Goal: Information Seeking & Learning: Learn about a topic

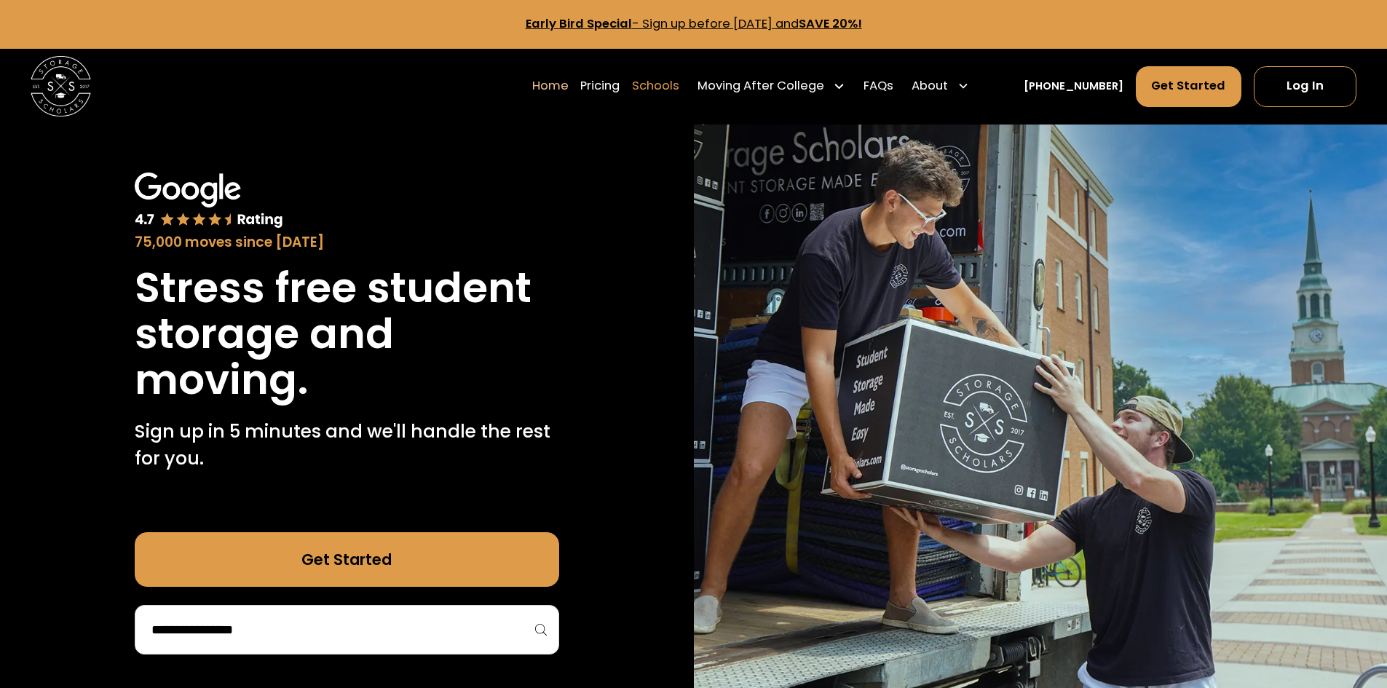
click at [672, 86] on link "Schools" at bounding box center [655, 86] width 47 height 42
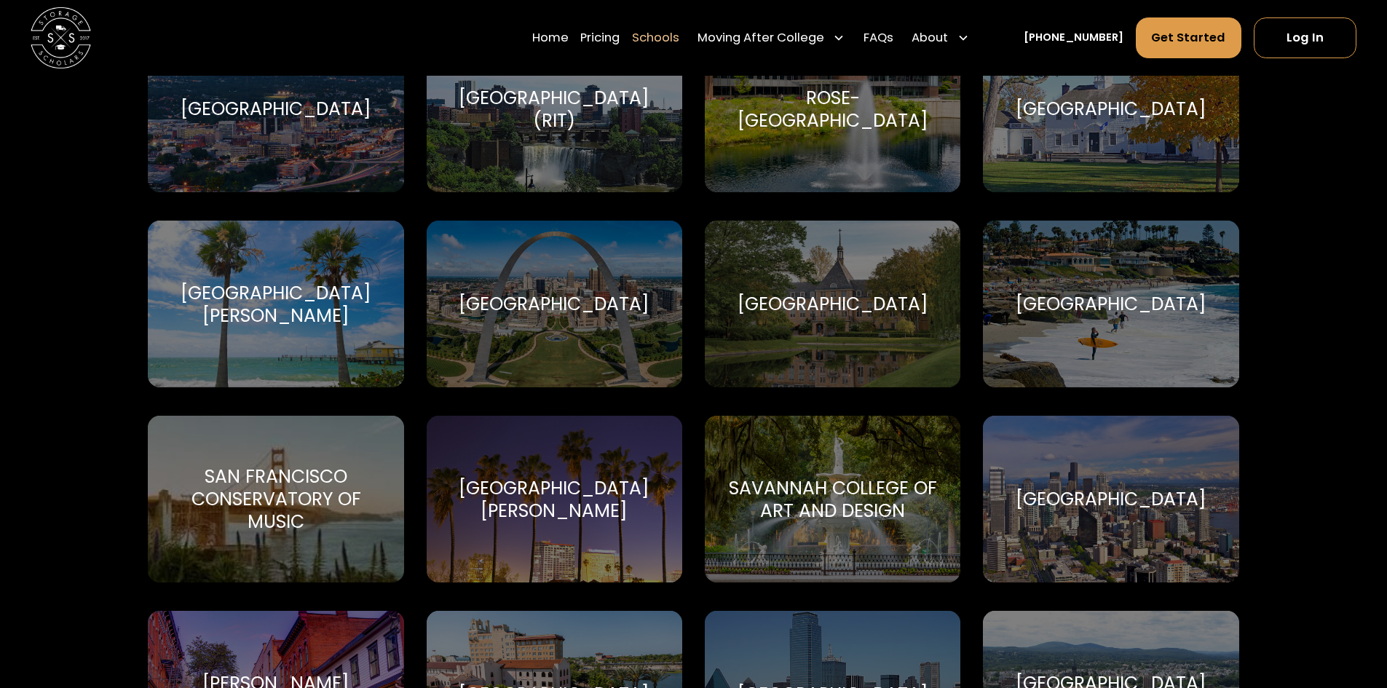
scroll to position [5300, 0]
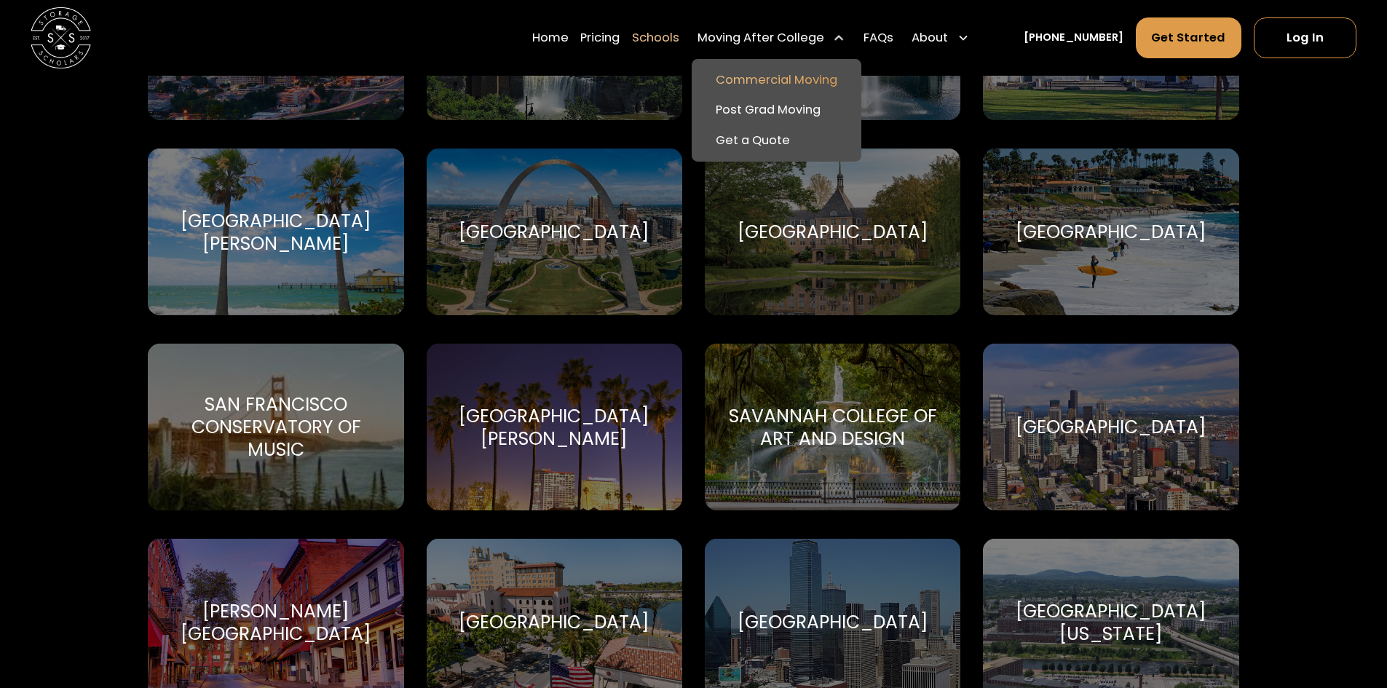
click at [790, 80] on link "Commercial Moving" at bounding box center [776, 80] width 158 height 31
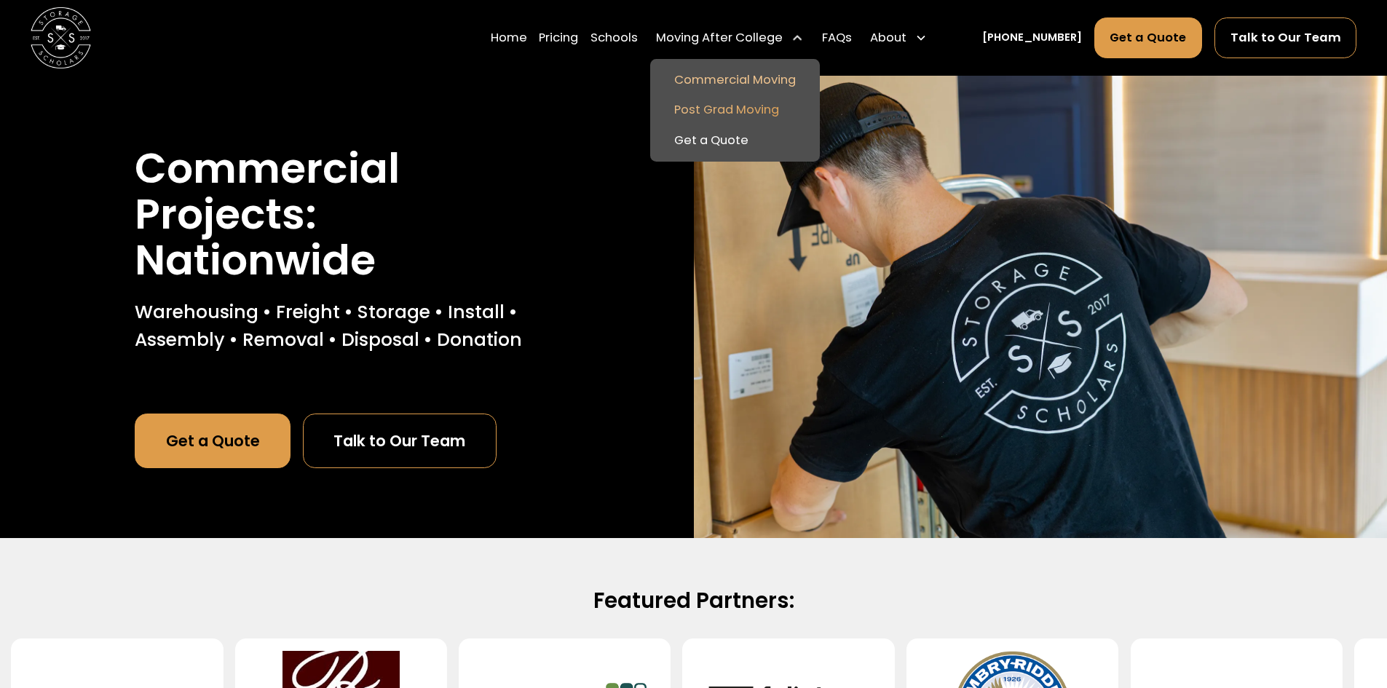
click at [705, 112] on link "Post Grad Moving" at bounding box center [735, 110] width 158 height 31
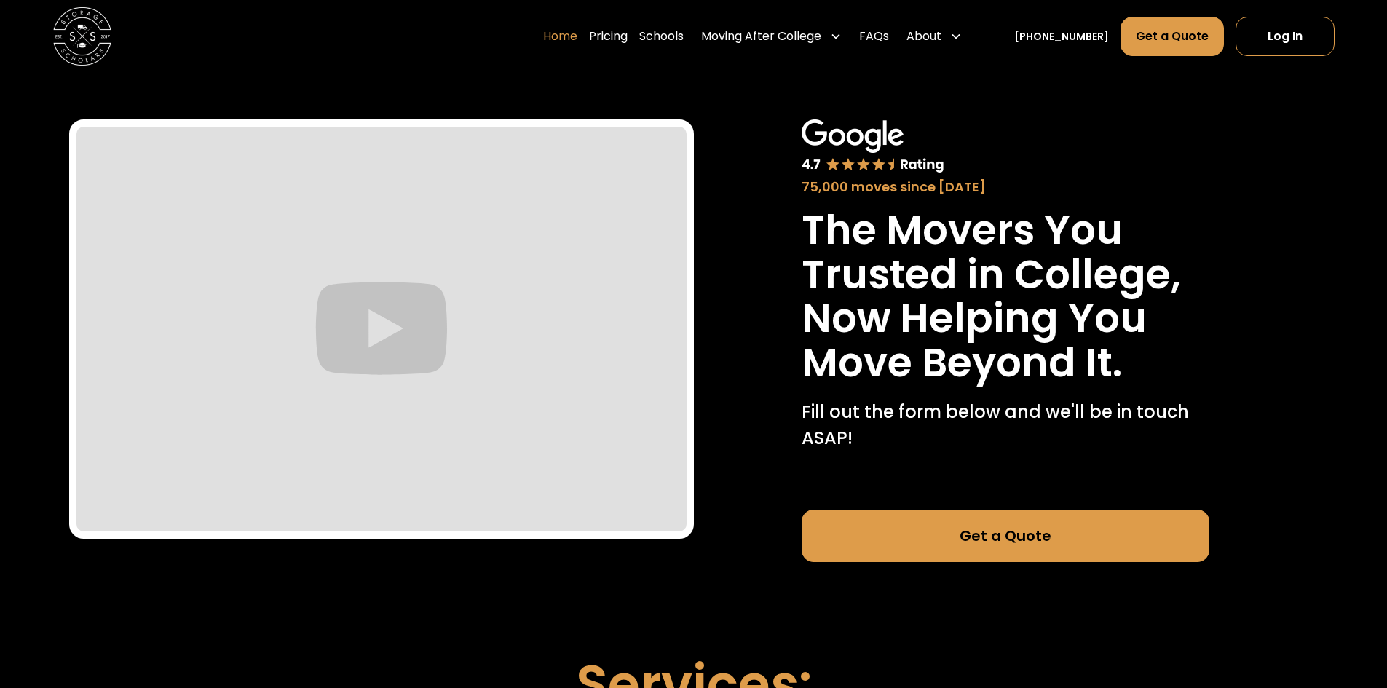
click at [577, 34] on link "Home" at bounding box center [560, 36] width 34 height 41
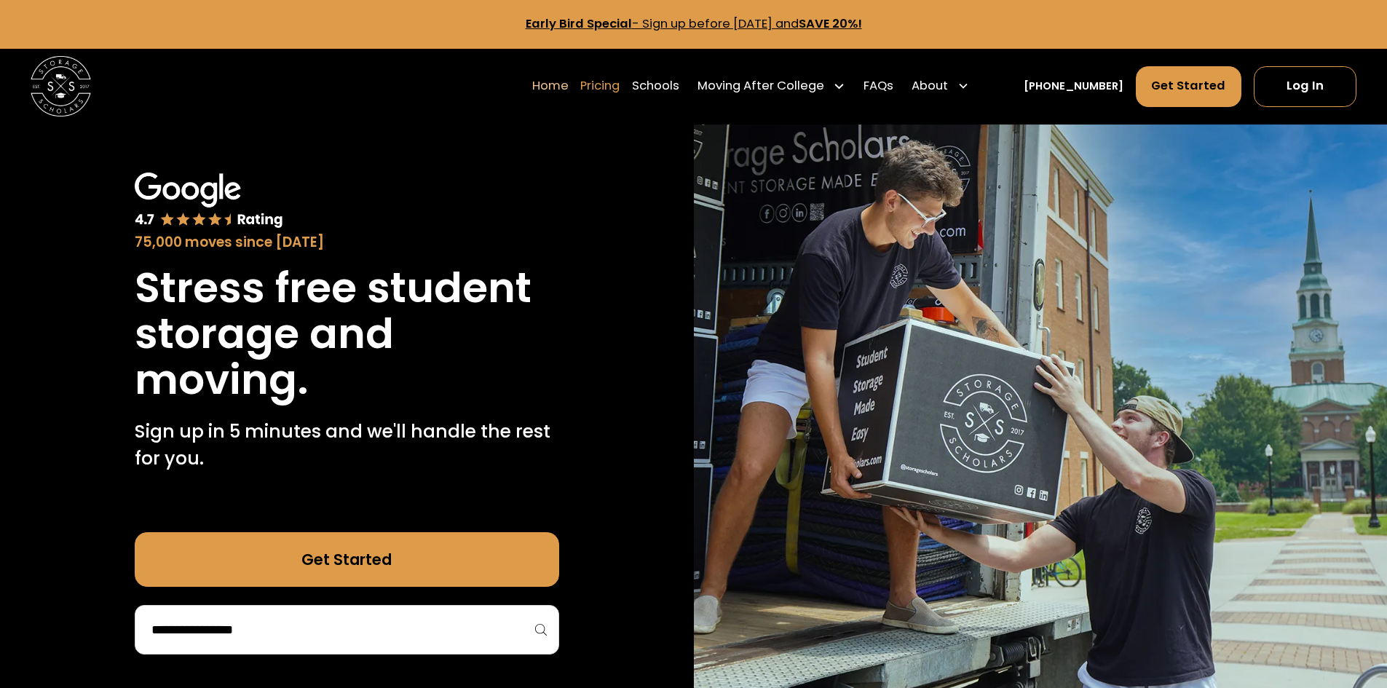
click at [614, 85] on link "Pricing" at bounding box center [599, 86] width 39 height 42
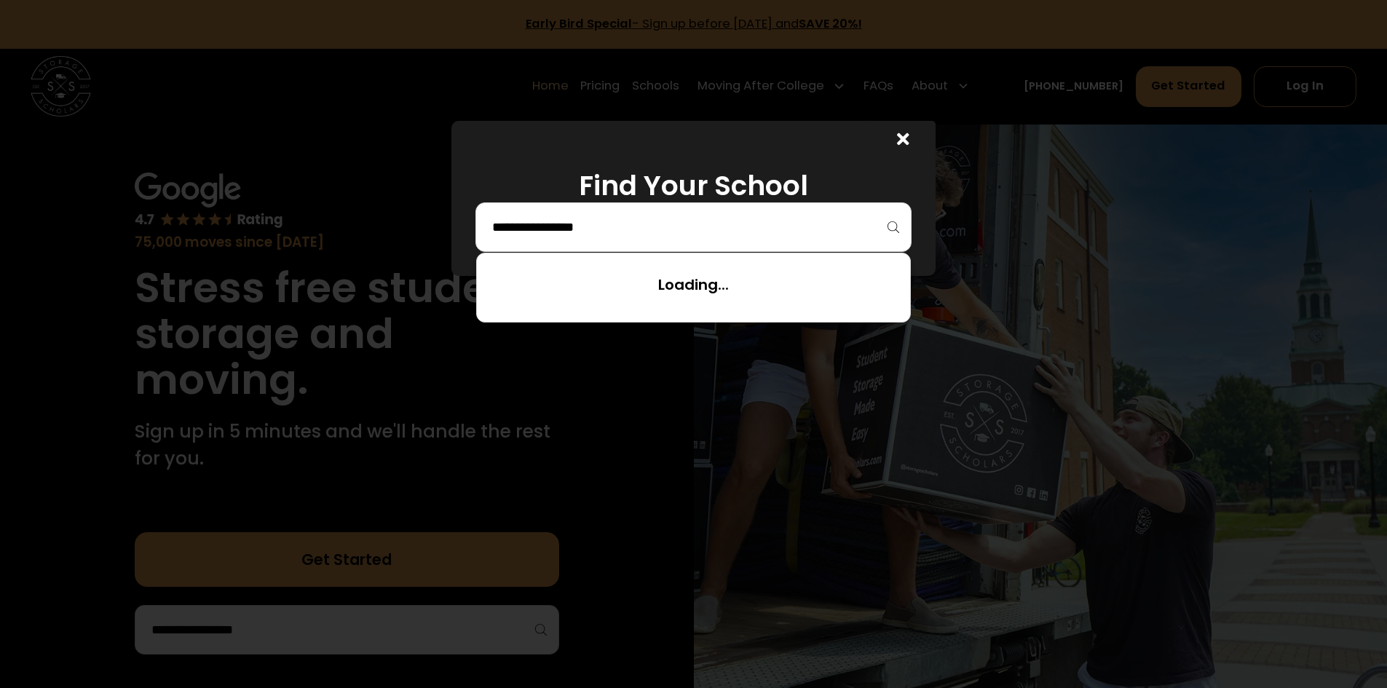
click at [634, 216] on input "search" at bounding box center [693, 227] width 405 height 25
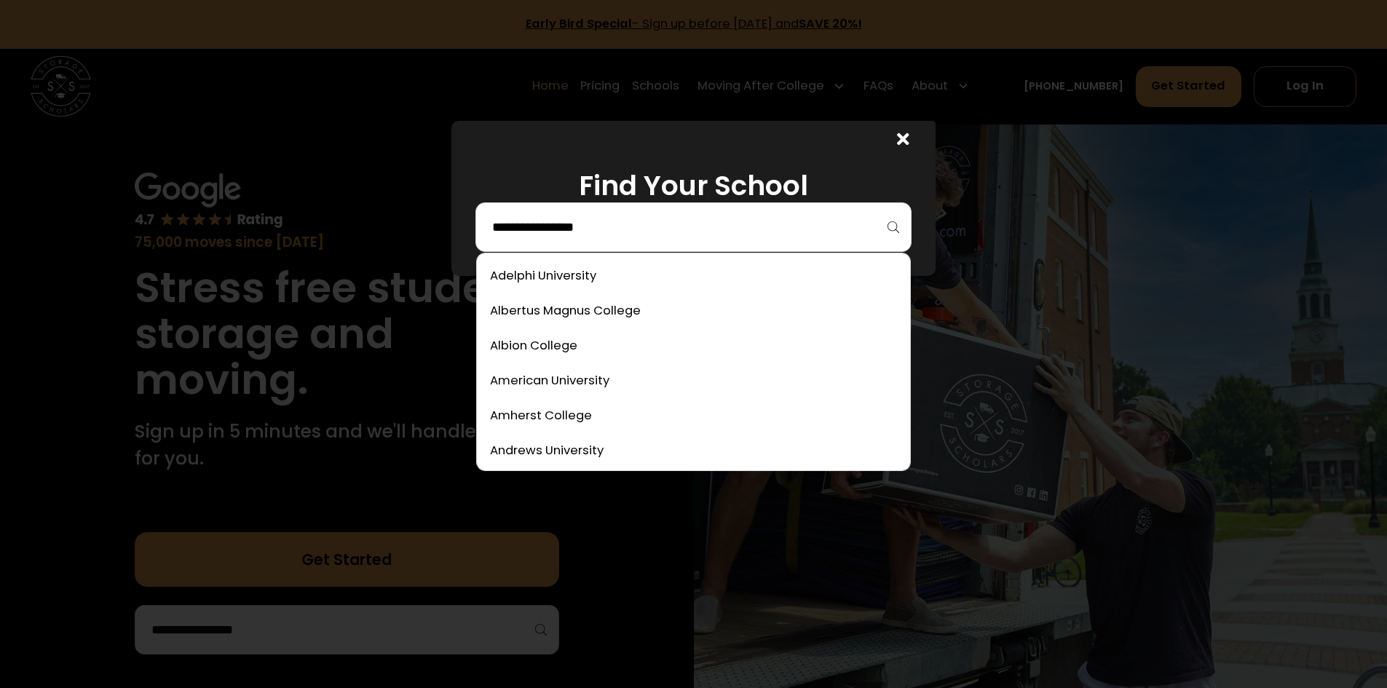
click at [638, 226] on input "search" at bounding box center [693, 227] width 405 height 25
click at [562, 340] on link at bounding box center [693, 346] width 421 height 32
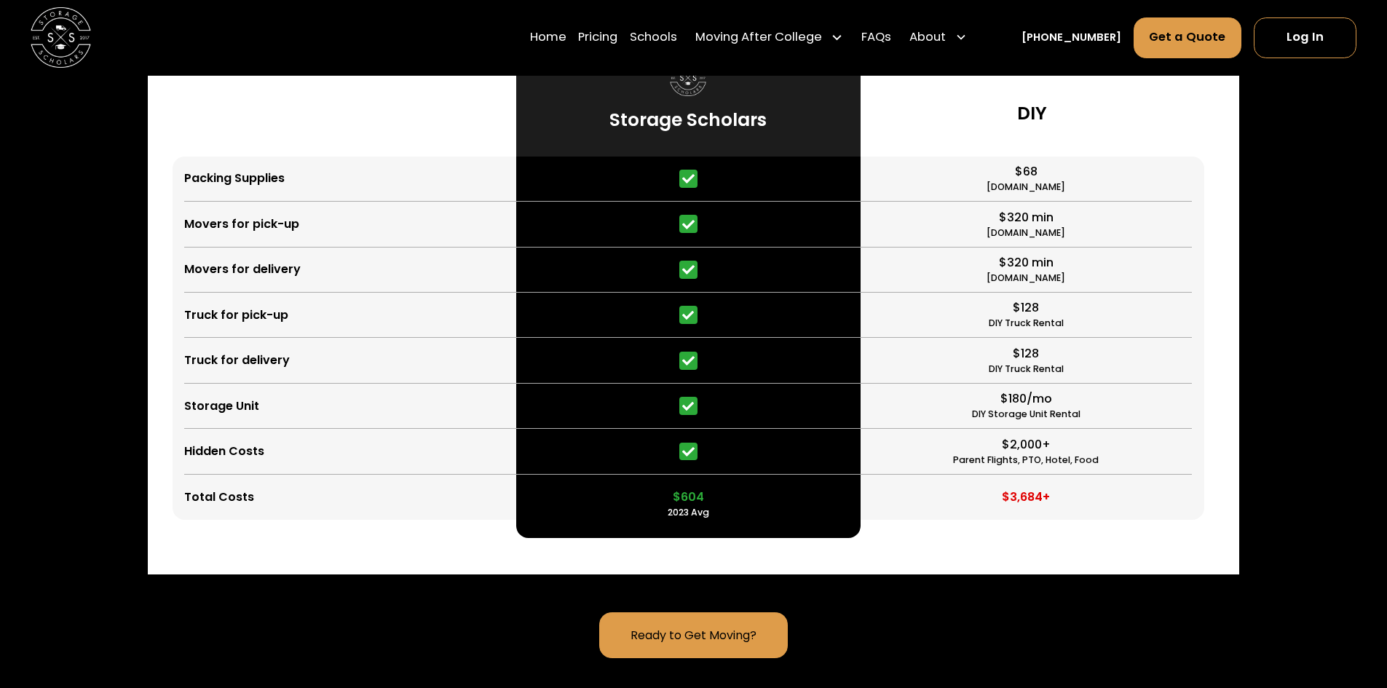
scroll to position [3809, 0]
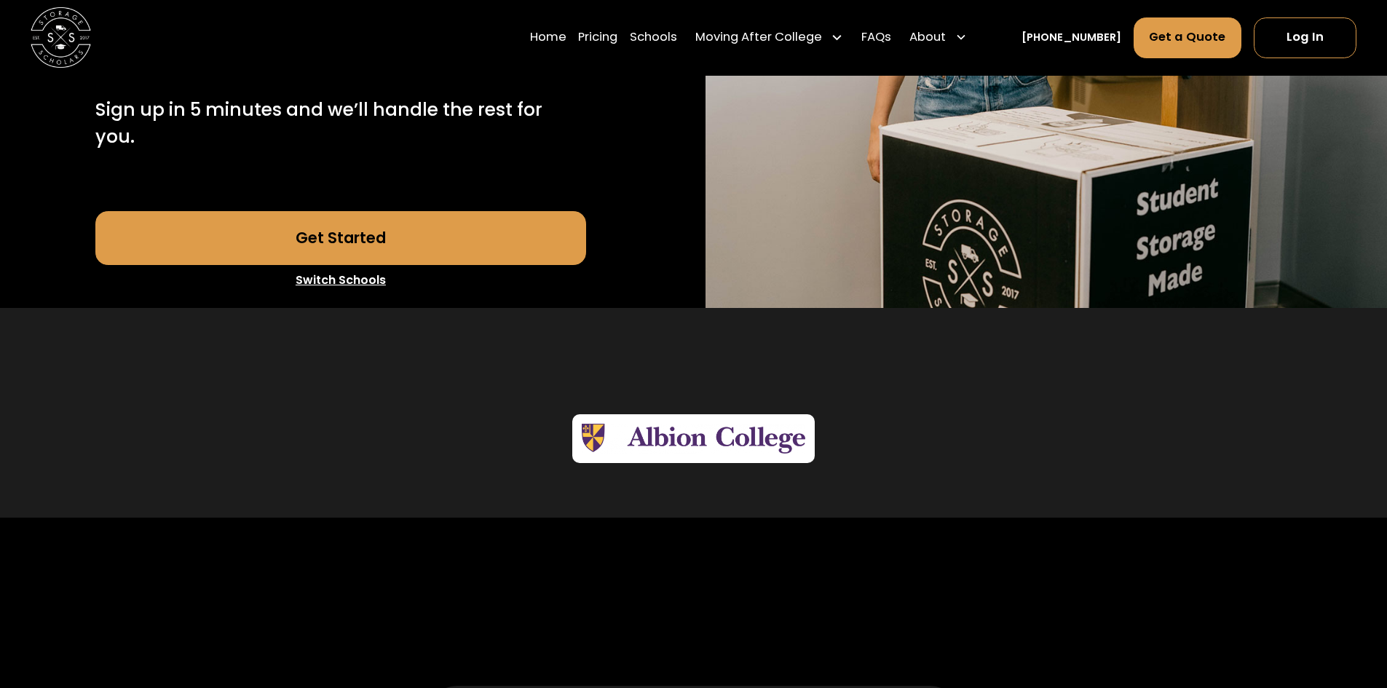
scroll to position [314, 0]
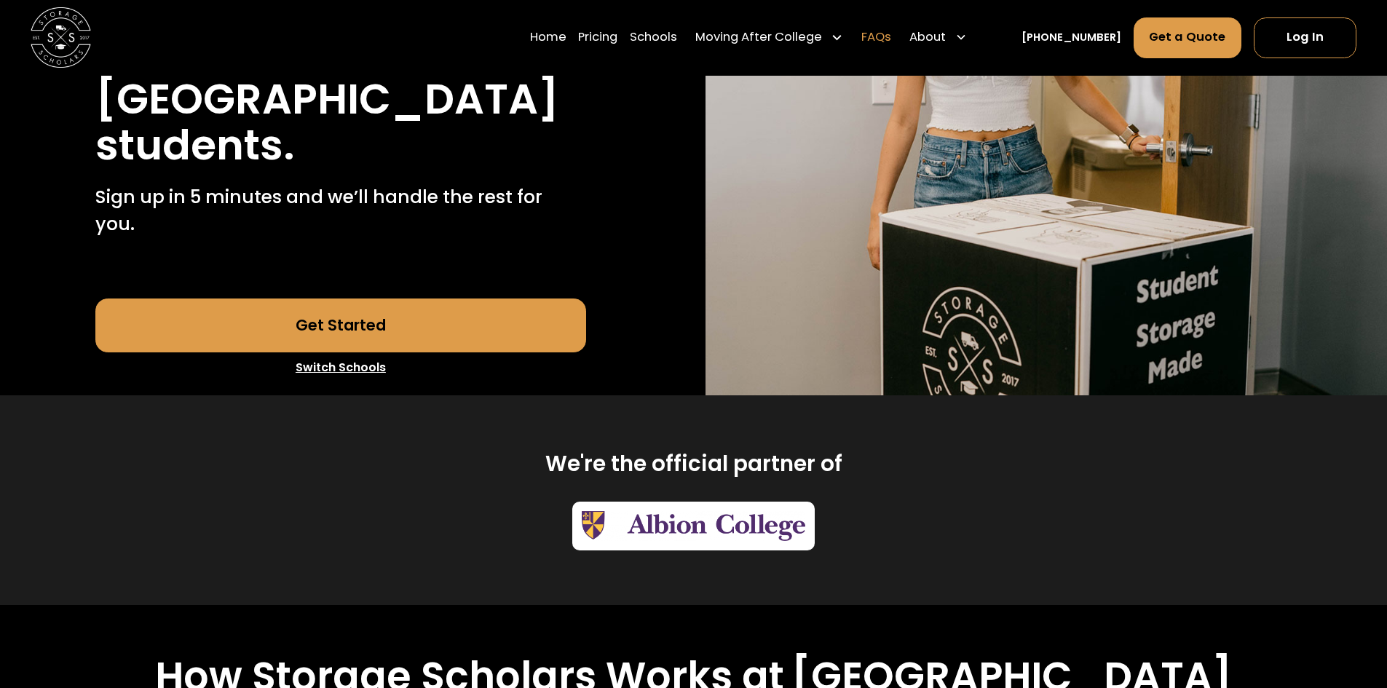
click at [891, 36] on link "FAQs" at bounding box center [876, 38] width 30 height 42
